Goal: Information Seeking & Learning: Learn about a topic

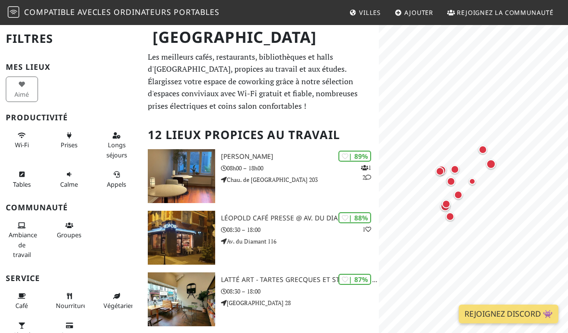
click at [461, 193] on div "Marqueur de carte" at bounding box center [458, 194] width 9 height 9
click at [410, 63] on div "Marqueur de carte" at bounding box center [414, 64] width 9 height 9
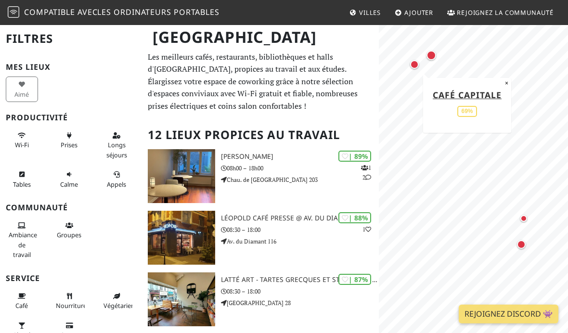
click at [431, 51] on div "Marqueur de carte" at bounding box center [431, 56] width 10 height 10
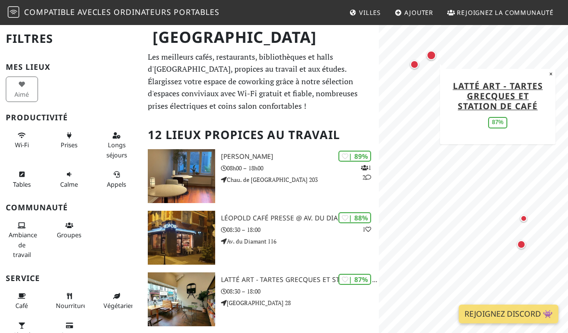
click at [412, 63] on div "Marqueur de carte" at bounding box center [414, 64] width 9 height 9
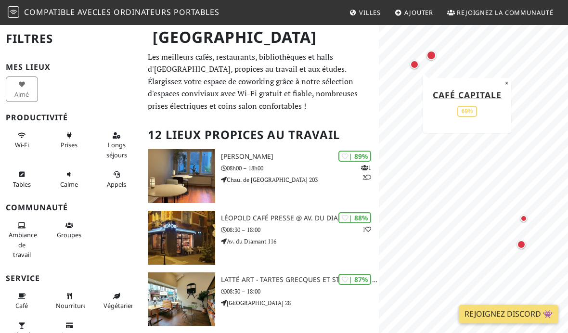
click at [451, 91] on font "Café Capitale" at bounding box center [466, 95] width 69 height 12
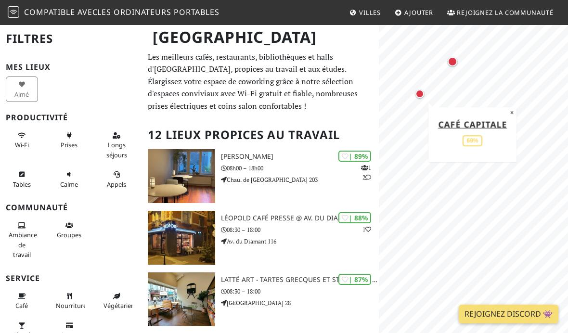
click at [478, 115] on div "Café Capitale 69%" at bounding box center [472, 134] width 78 height 40
click at [480, 120] on font "Café Capitale" at bounding box center [472, 124] width 69 height 12
click at [450, 62] on div "Marqueur de carte" at bounding box center [452, 62] width 10 height 10
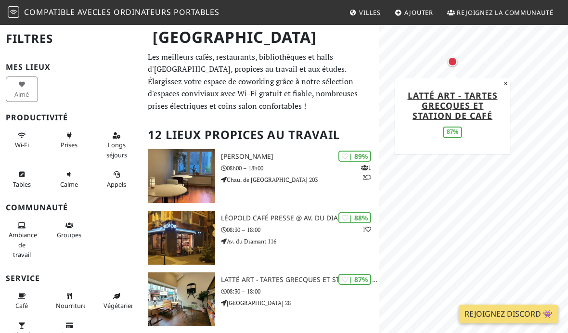
click at [454, 102] on font "Latté Art - Tartes grecques et station de café" at bounding box center [452, 105] width 90 height 32
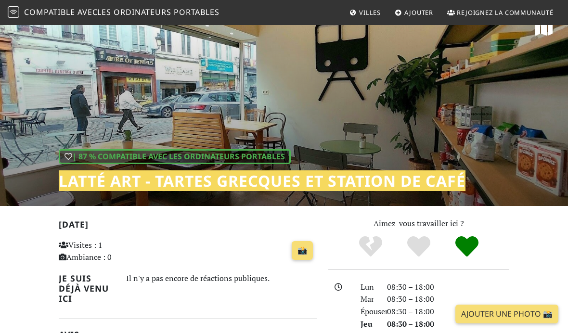
scroll to position [18, 0]
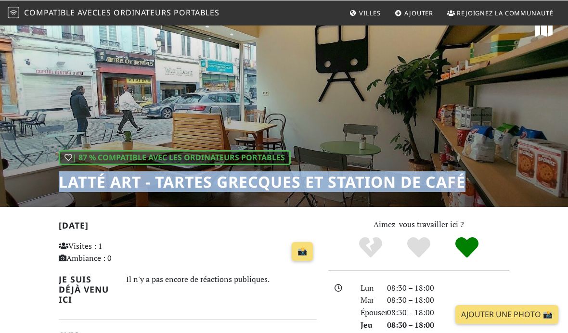
click at [366, 12] on font "Villes" at bounding box center [370, 12] width 22 height 9
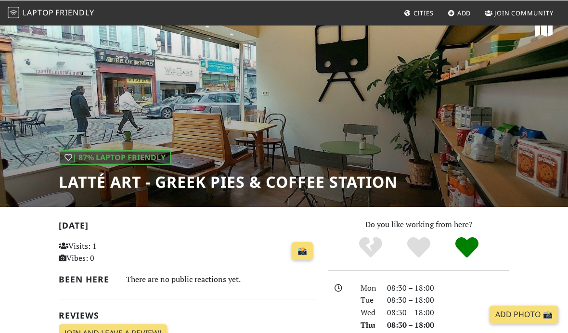
scroll to position [17, 0]
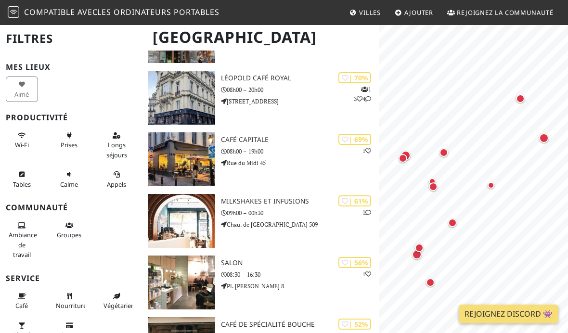
scroll to position [509, 0]
click at [194, 291] on img at bounding box center [181, 283] width 67 height 54
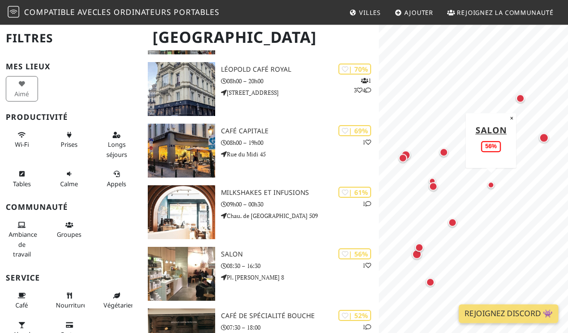
scroll to position [544, 0]
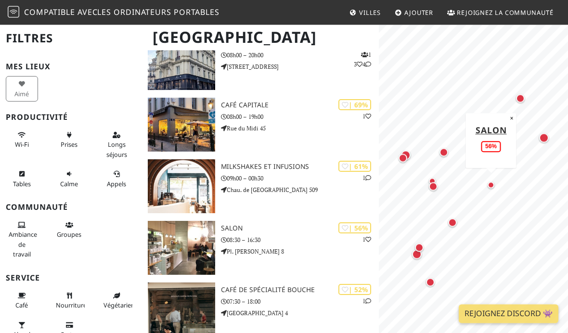
click at [320, 254] on div "| 56% 1 Salon 08:30 – 16:30 Pl. Jean Rey 8" at bounding box center [300, 248] width 158 height 54
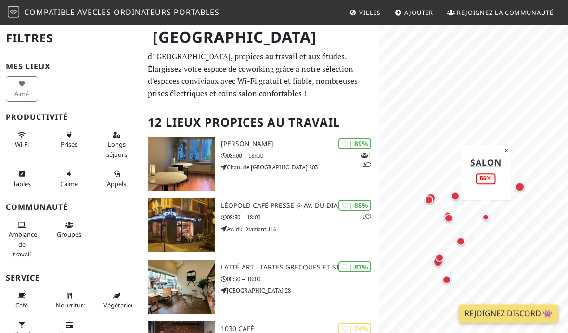
scroll to position [13, 0]
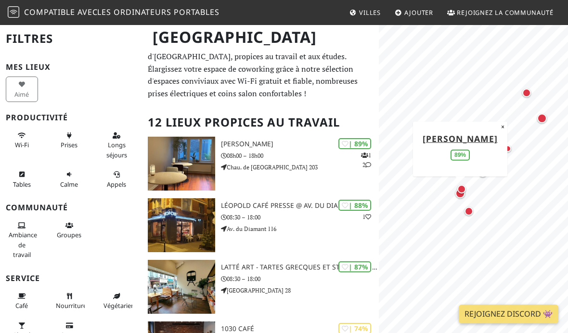
click at [198, 169] on img at bounding box center [181, 164] width 67 height 54
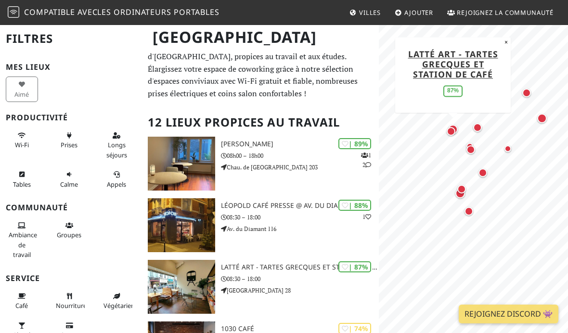
click at [317, 286] on p "Rue du Midi 28" at bounding box center [300, 290] width 158 height 9
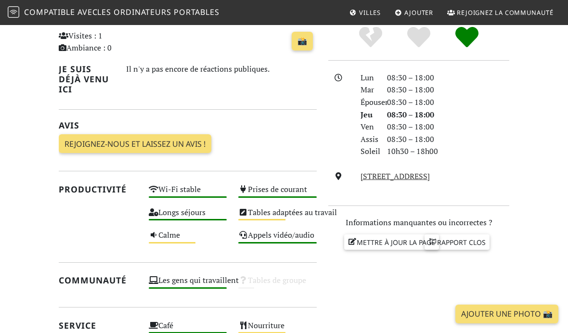
scroll to position [229, 0]
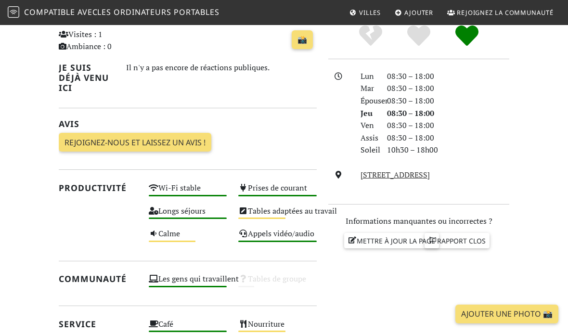
click at [291, 234] on font "Appels vidéo/audio" at bounding box center [281, 233] width 66 height 11
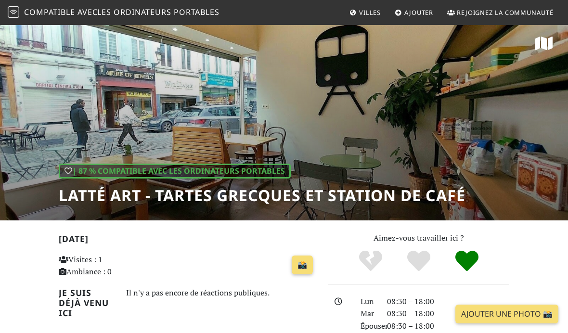
scroll to position [0, 0]
